Goal: Obtain resource: Obtain resource

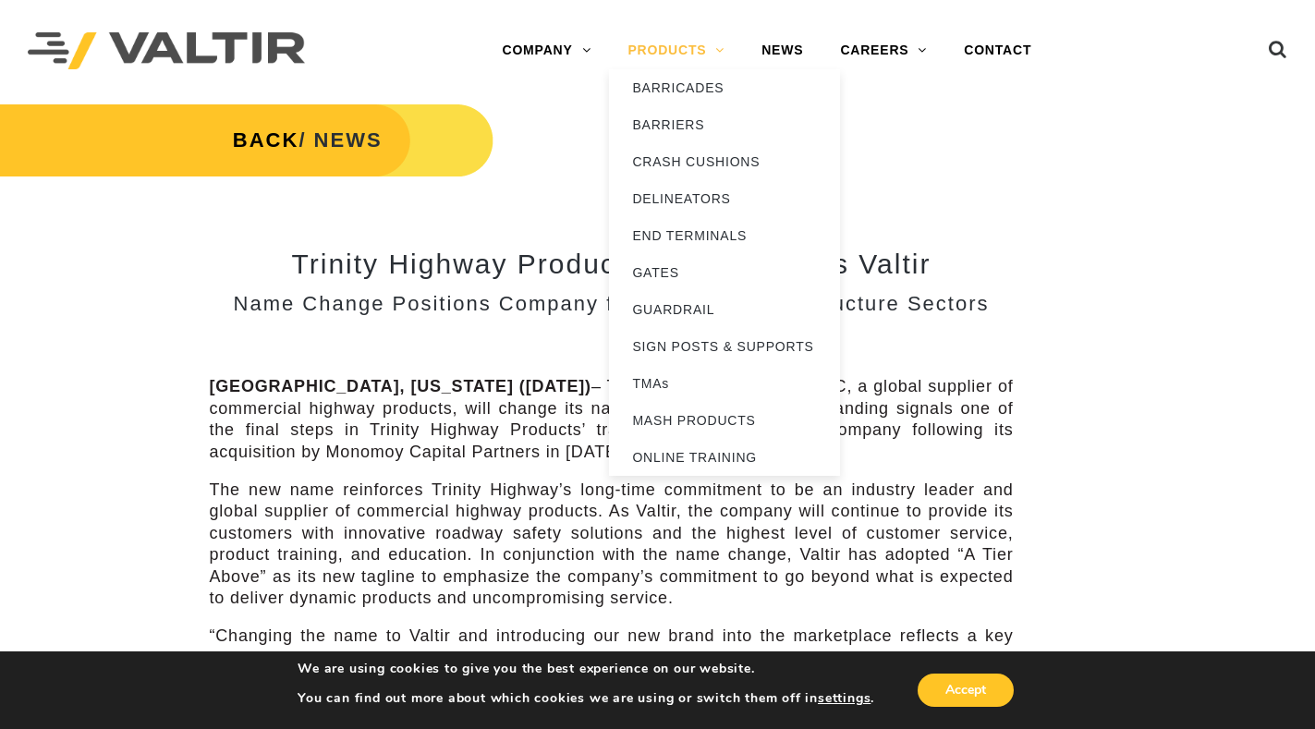
click at [706, 46] on link "PRODUCTS" at bounding box center [676, 50] width 134 height 37
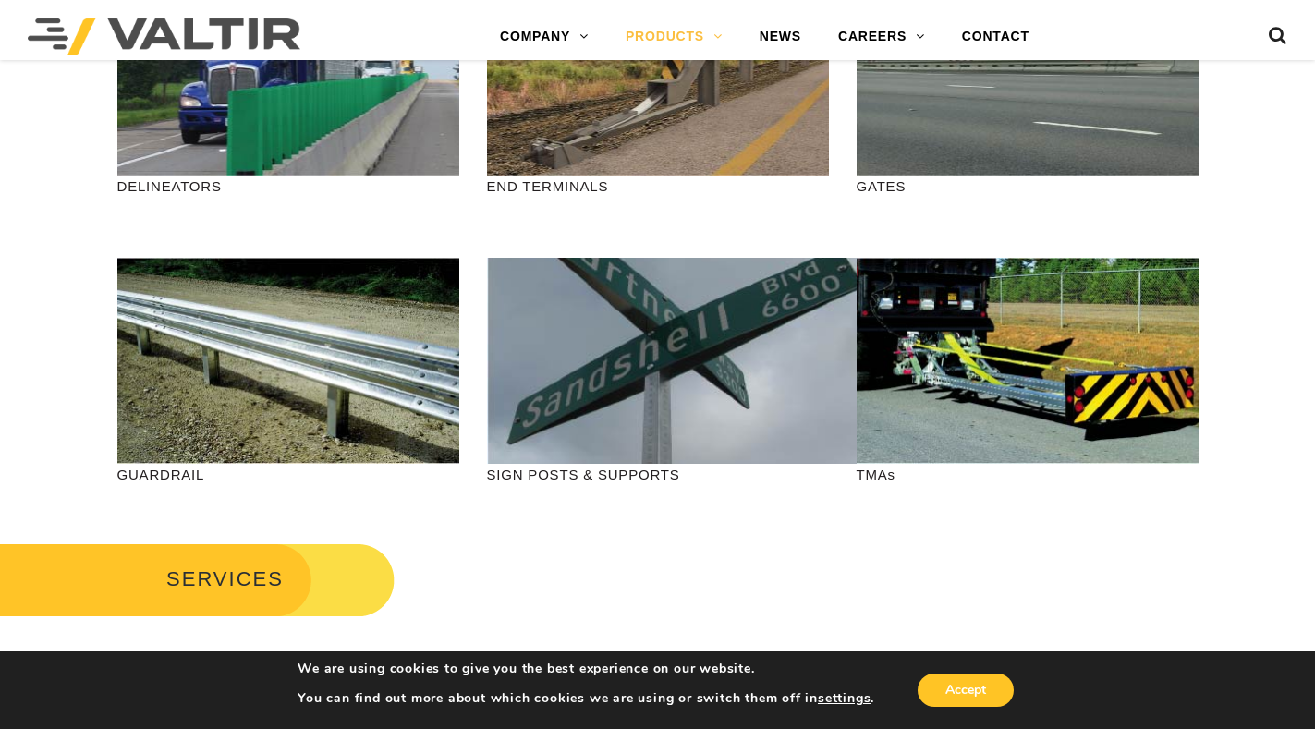
scroll to position [546, 0]
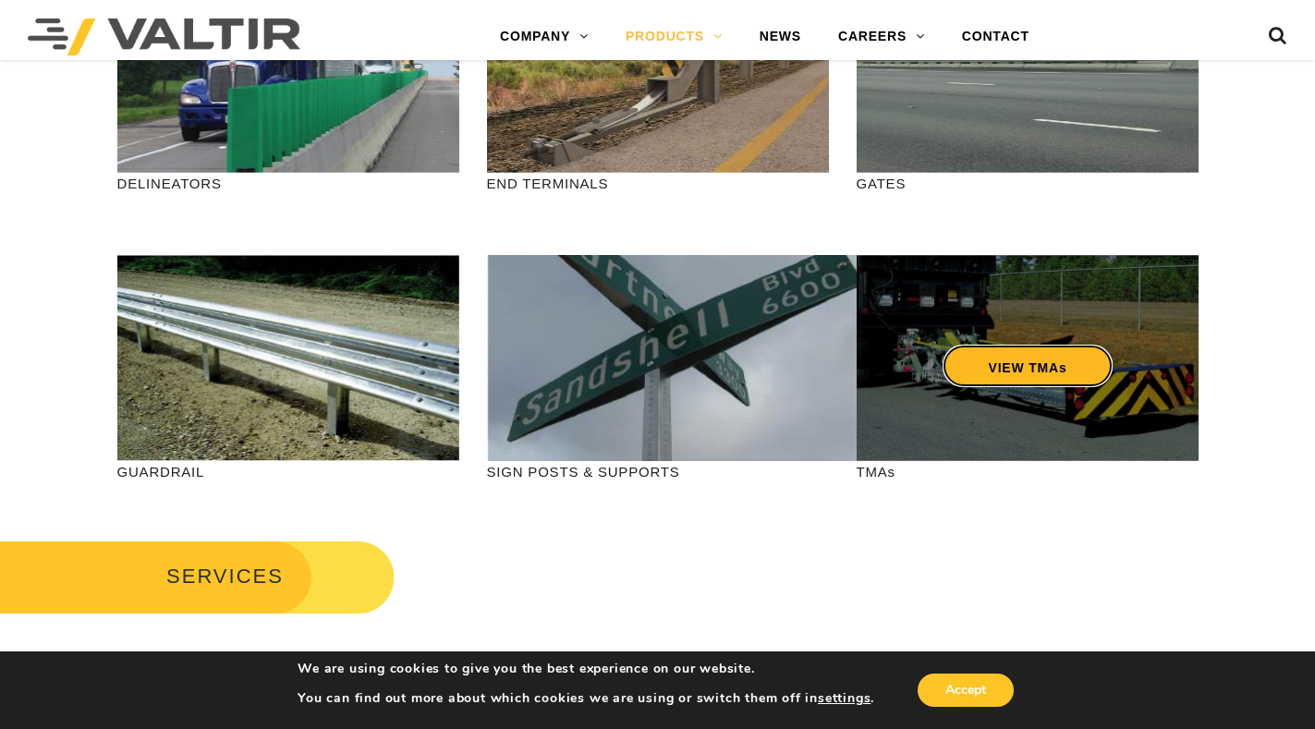
click at [979, 382] on link "VIEW TMAs" at bounding box center [1026, 366] width 171 height 42
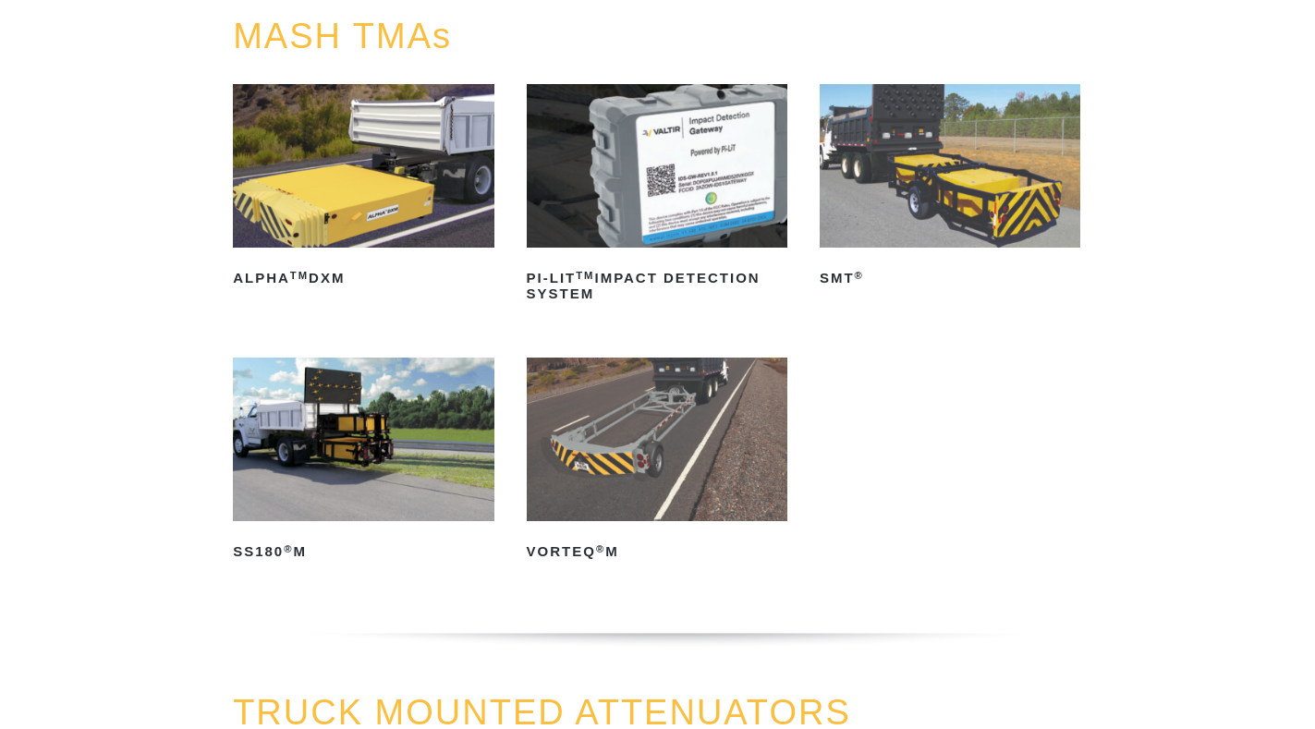
scroll to position [218, 0]
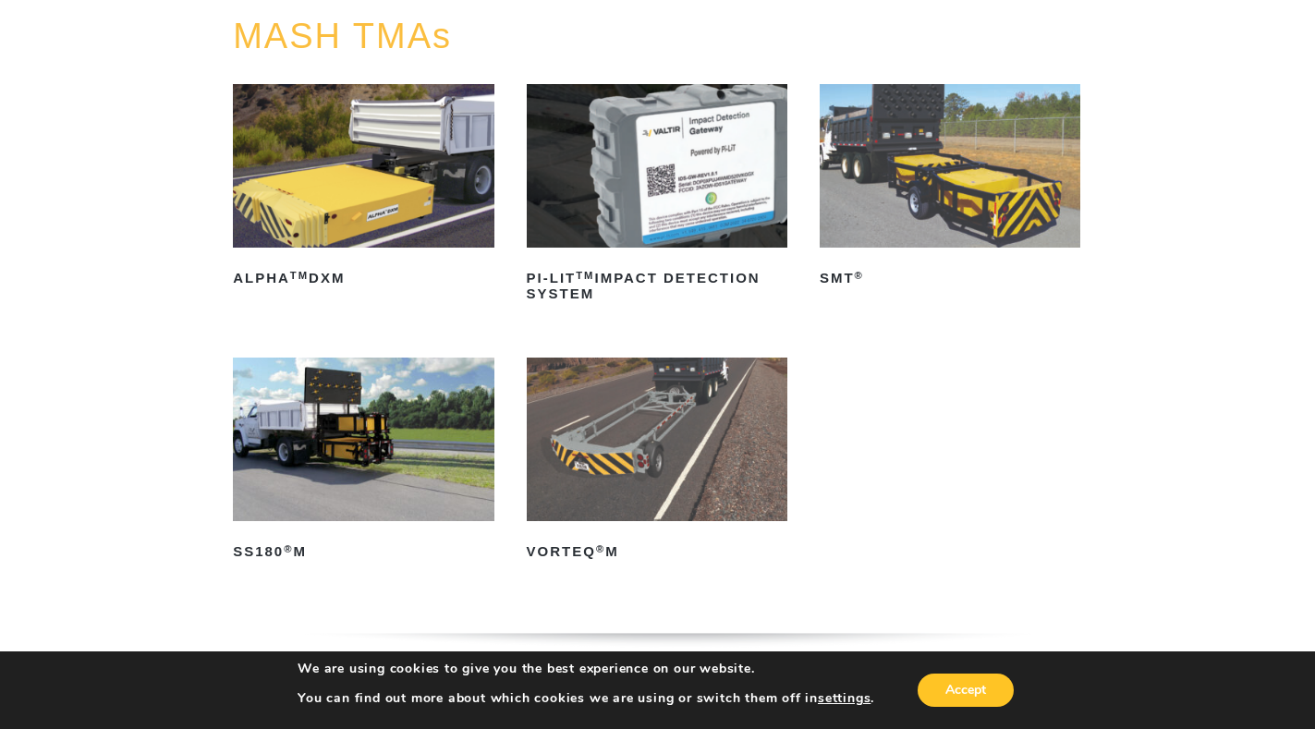
click at [940, 196] on img at bounding box center [949, 166] width 261 height 164
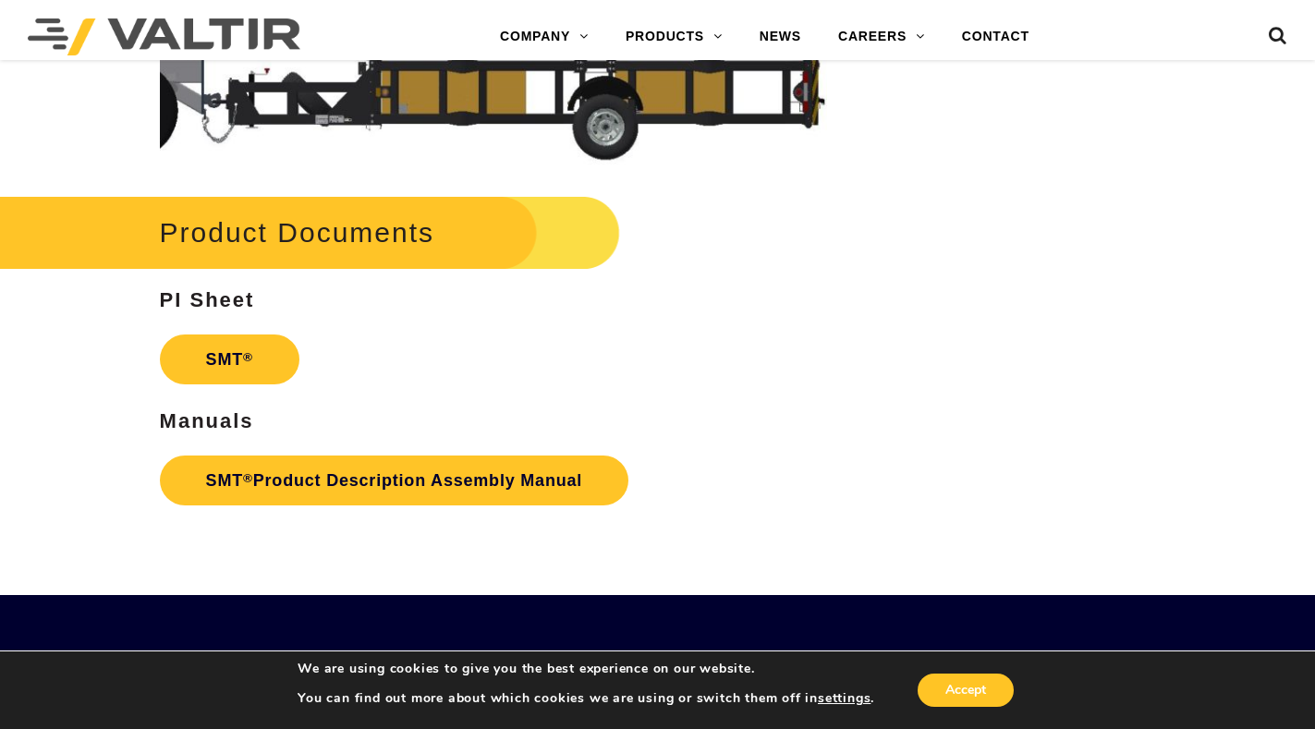
scroll to position [4373, 0]
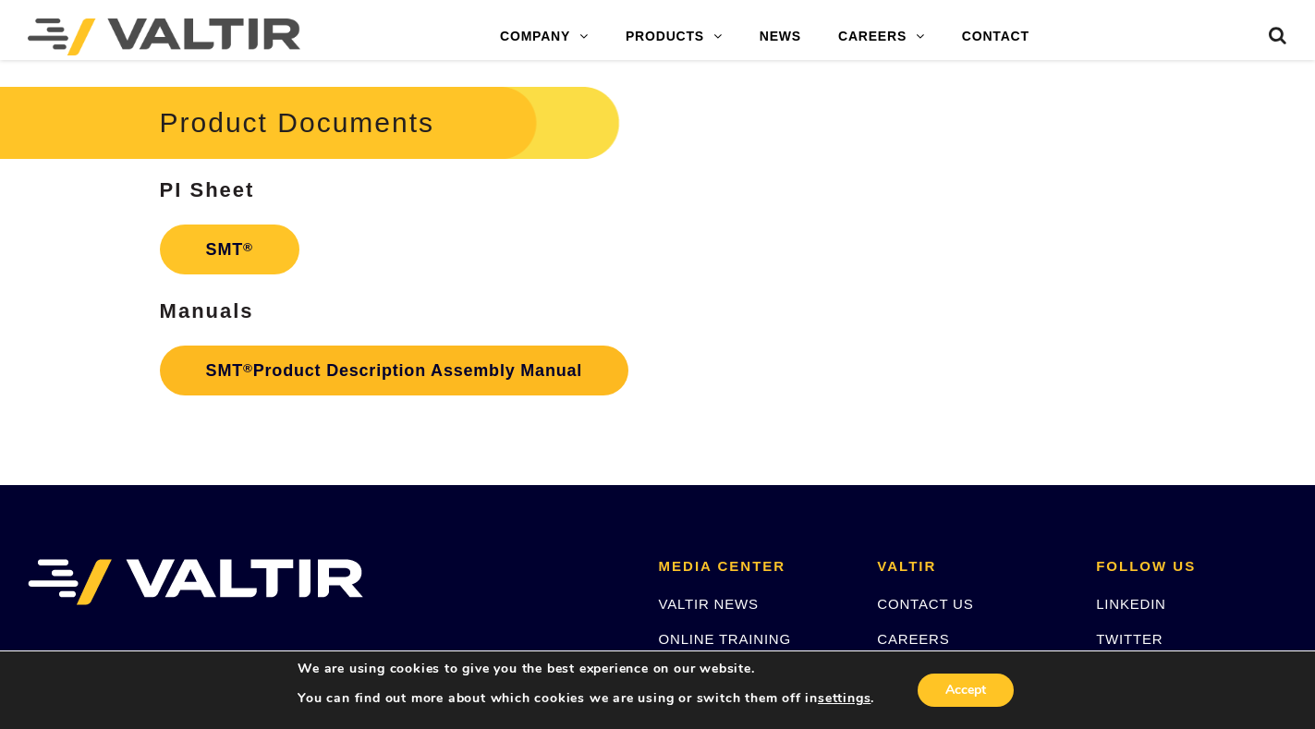
click at [469, 375] on link "SMT ® Product Description Assembly Manual" at bounding box center [394, 371] width 469 height 50
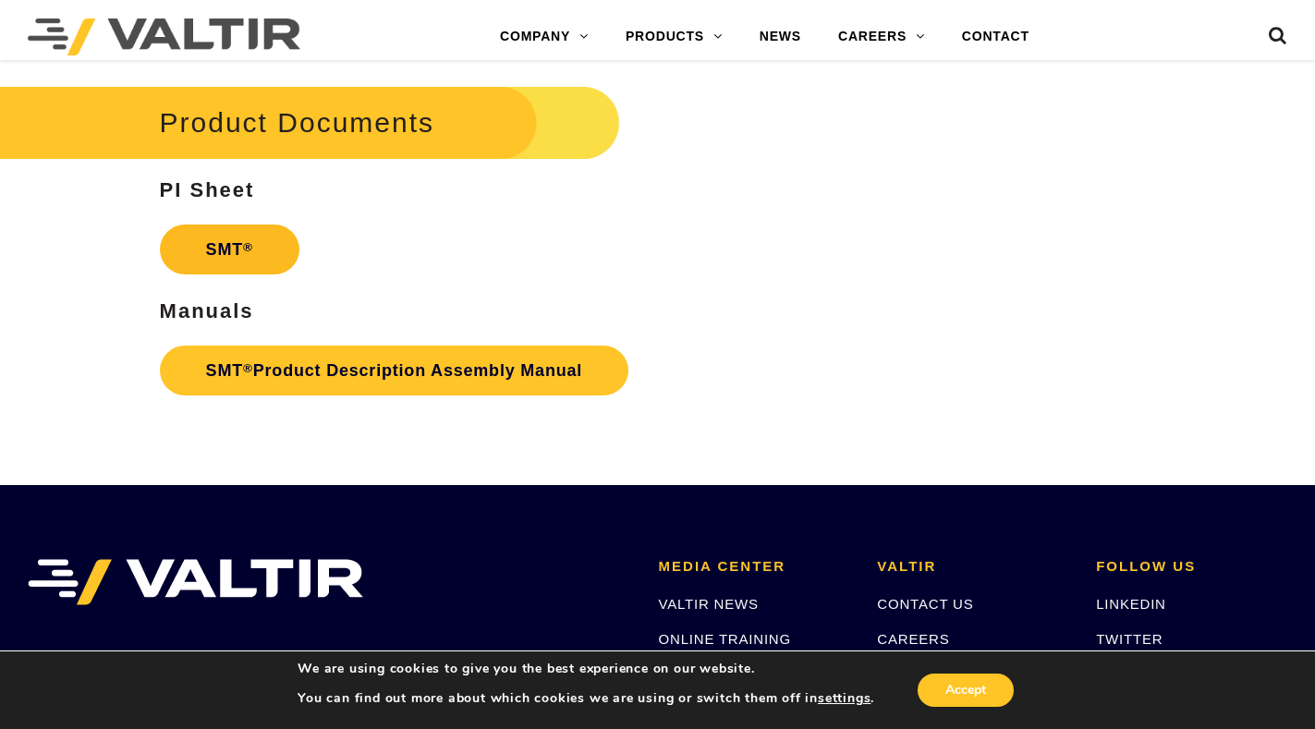
click at [221, 249] on link "SMT ®" at bounding box center [229, 249] width 139 height 50
